Goal: Complete application form

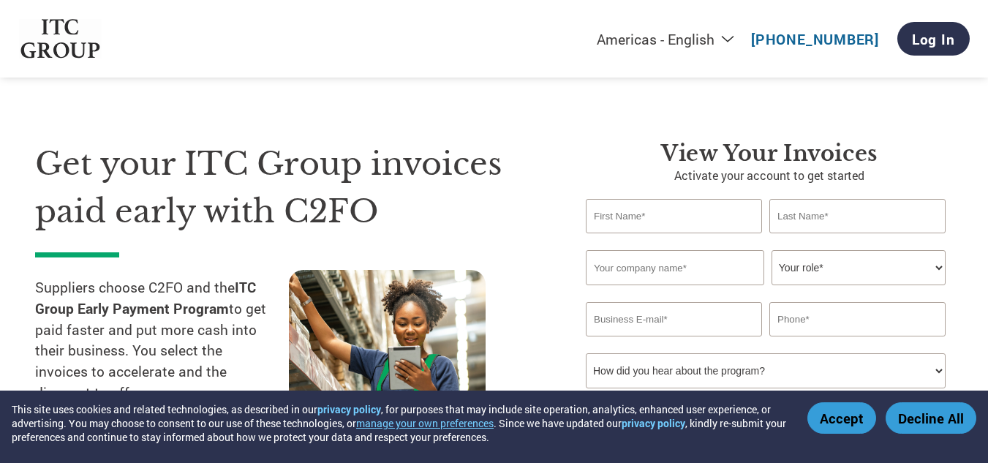
click at [702, 215] on input "text" at bounding box center [674, 216] width 176 height 34
type input "[PERSON_NAME]"
type input "[PERSON_NAME] Commotrade LLP"
click at [848, 261] on select "Your role* CFO Controller Credit Manager Finance Director Treasurer CEO Preside…" at bounding box center [859, 267] width 174 height 35
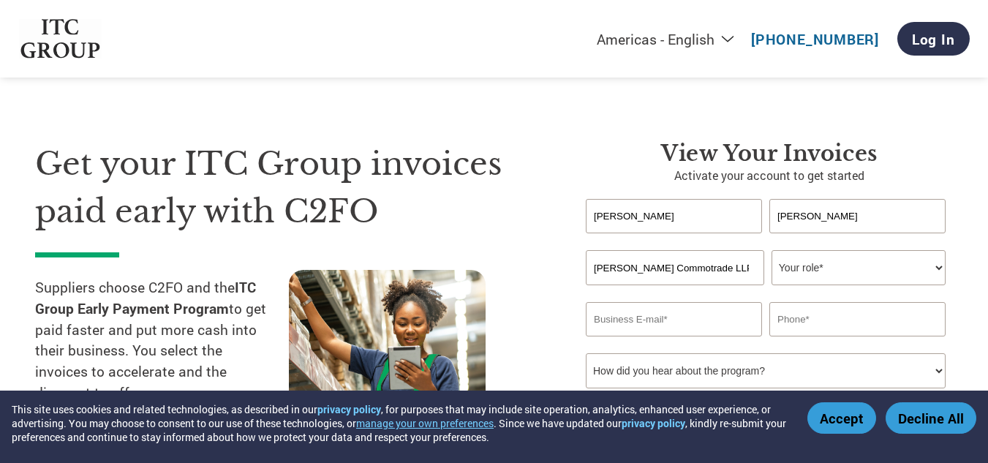
select select "OWNER_FOUNDER"
click at [772, 250] on select "Your role* CFO Controller Credit Manager Finance Director Treasurer CEO Preside…" at bounding box center [859, 267] width 174 height 35
click at [665, 314] on input "email" at bounding box center [674, 319] width 176 height 34
type input "[EMAIL_ADDRESS][DOMAIN_NAME]"
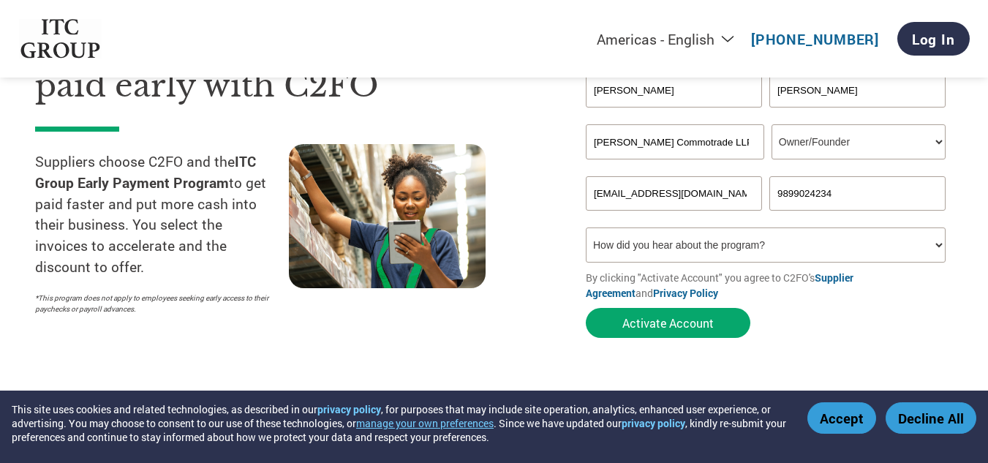
scroll to position [127, 0]
type input "9899024234"
click at [686, 235] on select "How did you hear about the program? Received a letter Email Social Media Online…" at bounding box center [766, 244] width 360 height 35
select select "Email"
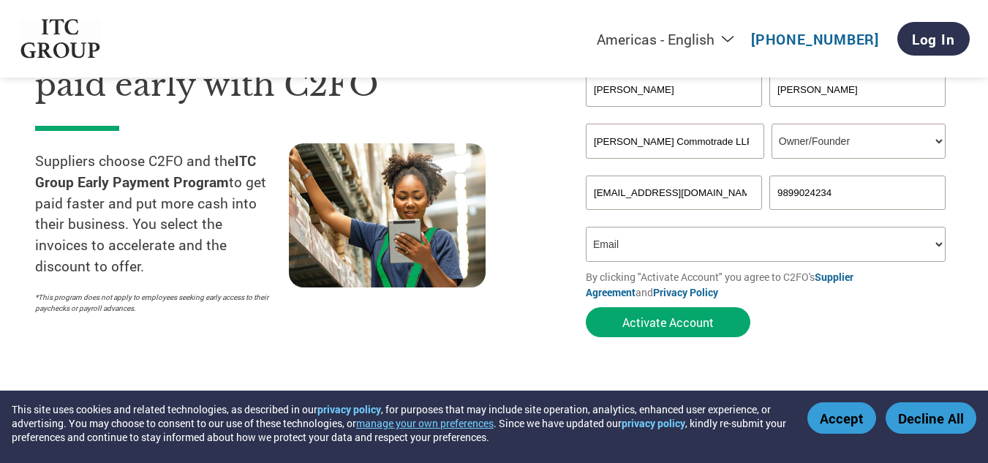
click at [586, 227] on select "How did you hear about the program? Received a letter Email Social Media Online…" at bounding box center [766, 244] width 360 height 35
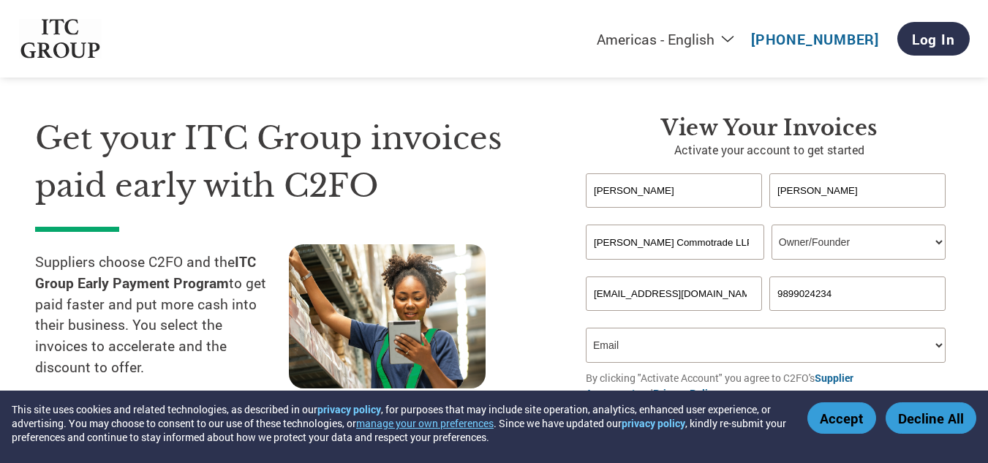
scroll to position [133, 0]
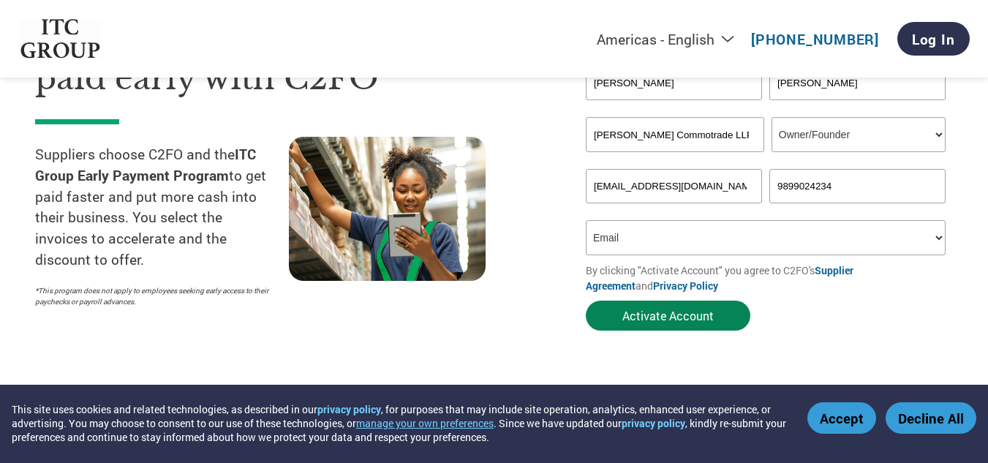
click at [713, 314] on button "Activate Account" at bounding box center [668, 316] width 165 height 30
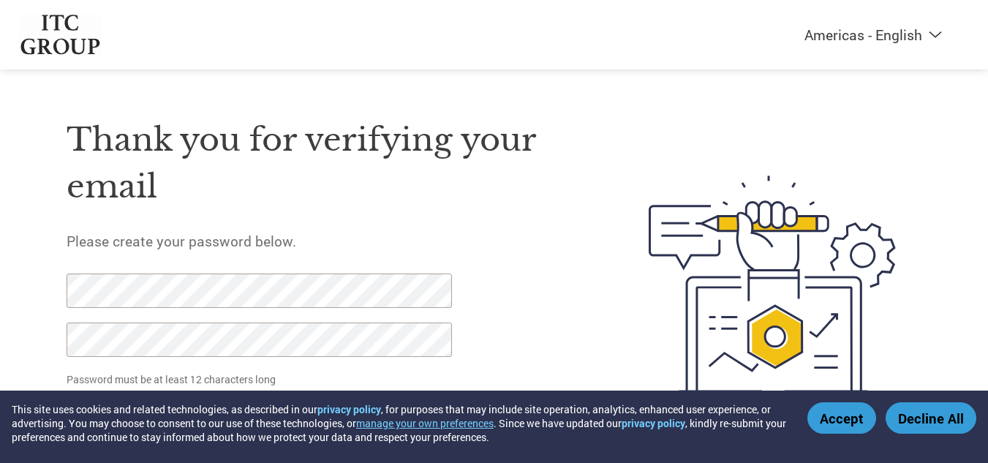
scroll to position [56, 0]
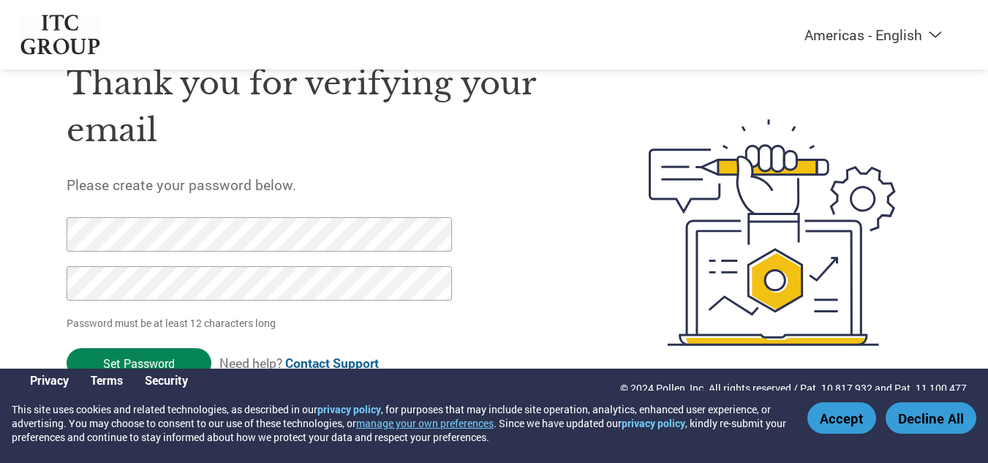
click at [157, 354] on input "Set Password" at bounding box center [139, 363] width 145 height 30
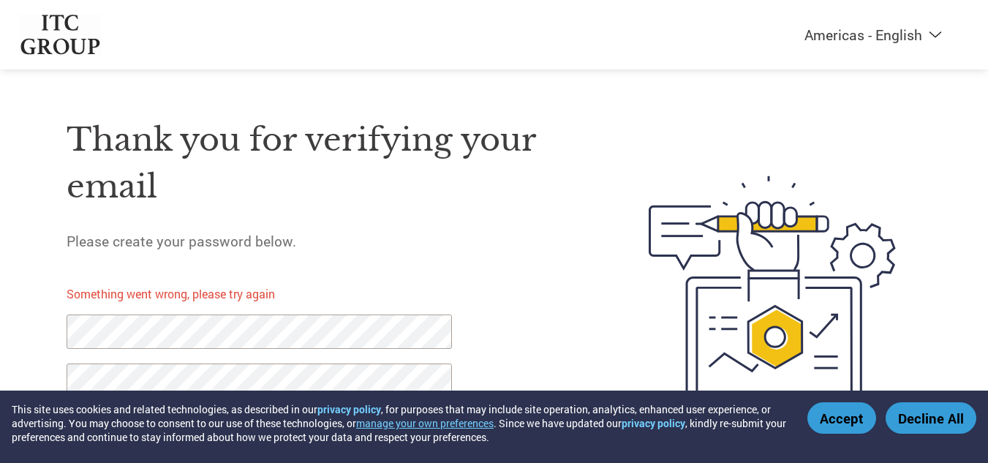
scroll to position [57, 0]
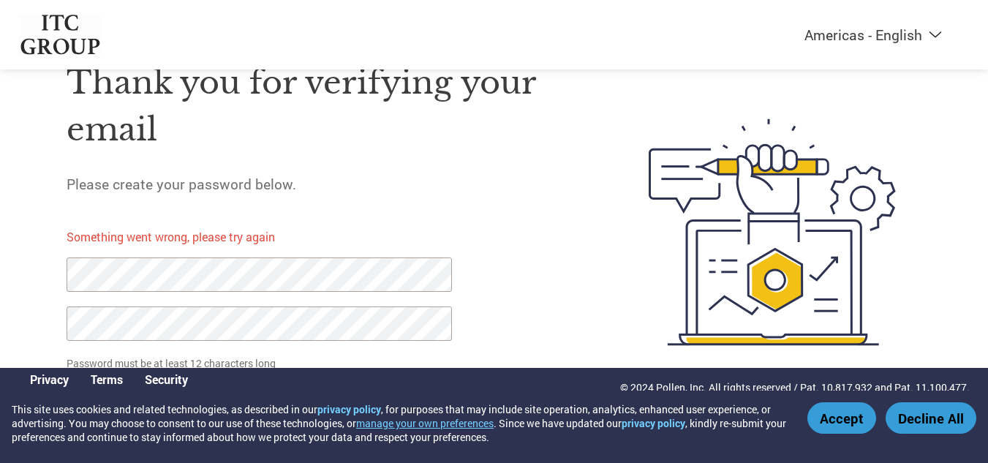
click at [847, 413] on button "Accept" at bounding box center [842, 417] width 69 height 31
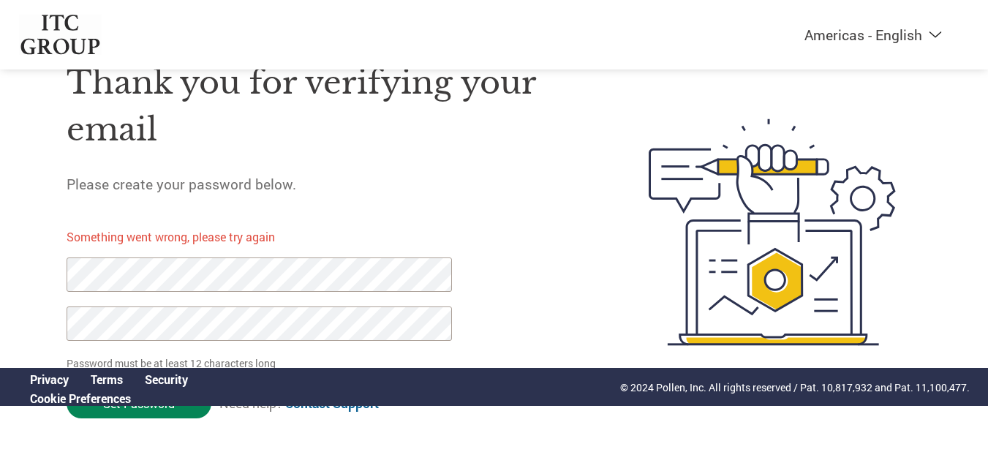
click at [176, 413] on input "Set Password" at bounding box center [139, 404] width 145 height 30
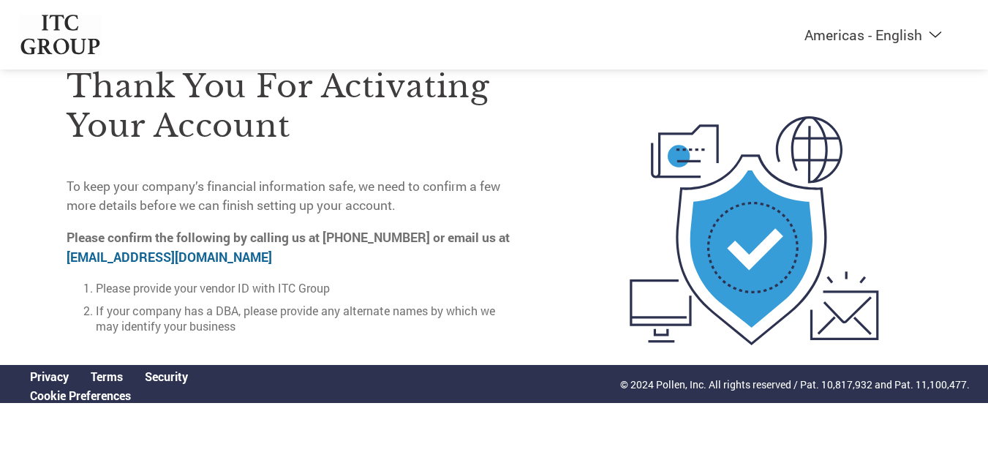
scroll to position [0, 0]
